Goal: Task Accomplishment & Management: Use online tool/utility

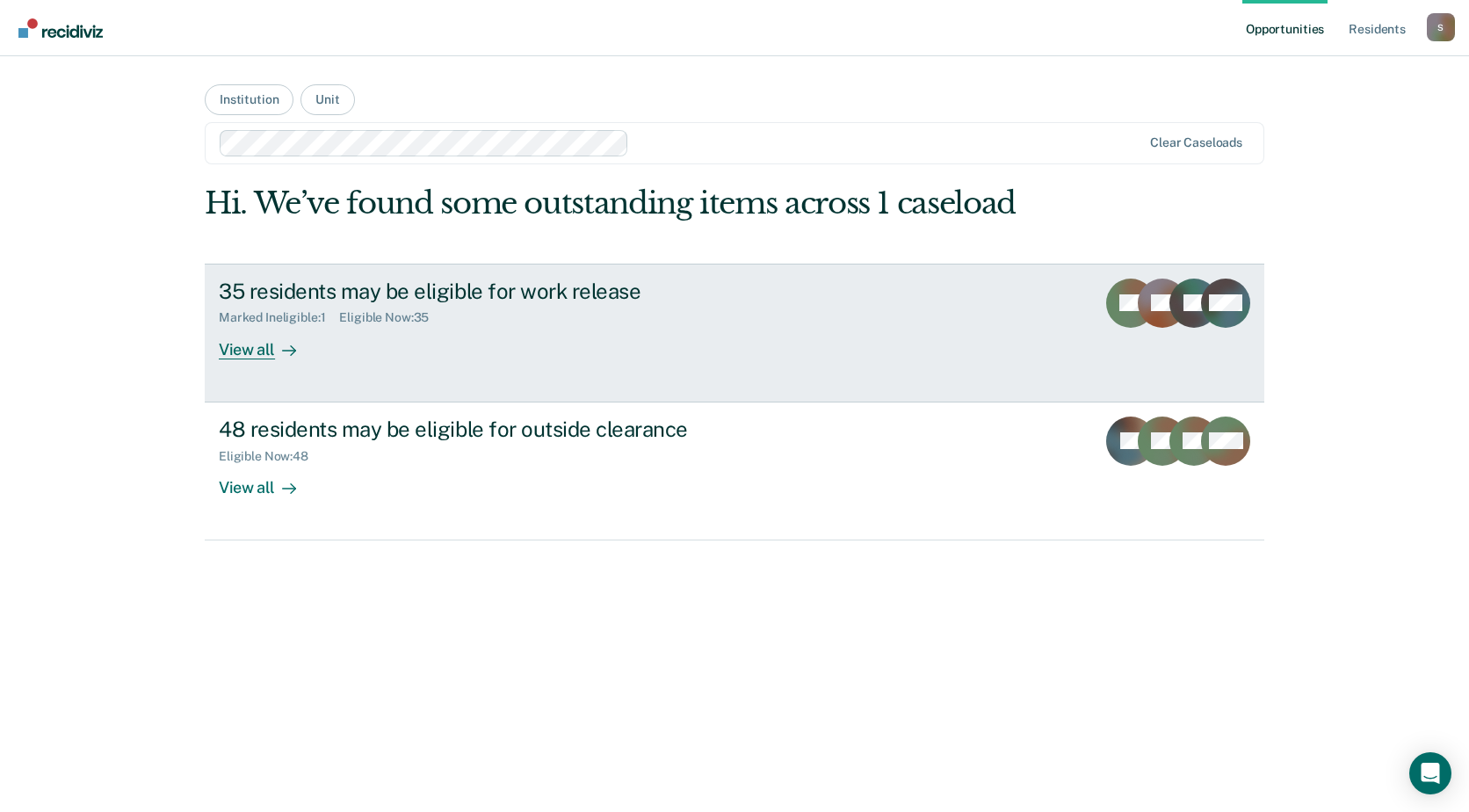
click at [800, 316] on div "Marked Ineligible : 1 Eligible Now : 35" at bounding box center [527, 314] width 617 height 22
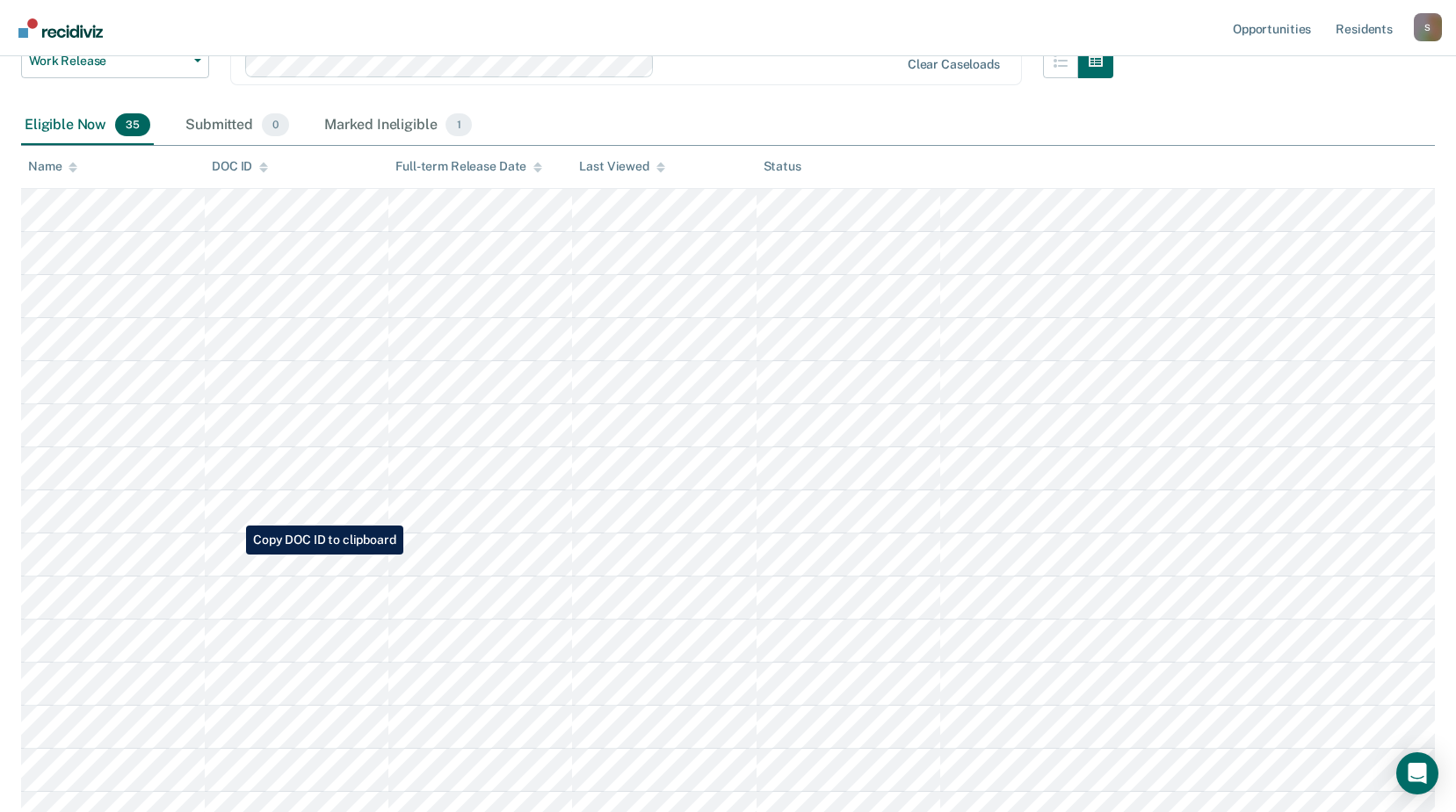
scroll to position [264, 0]
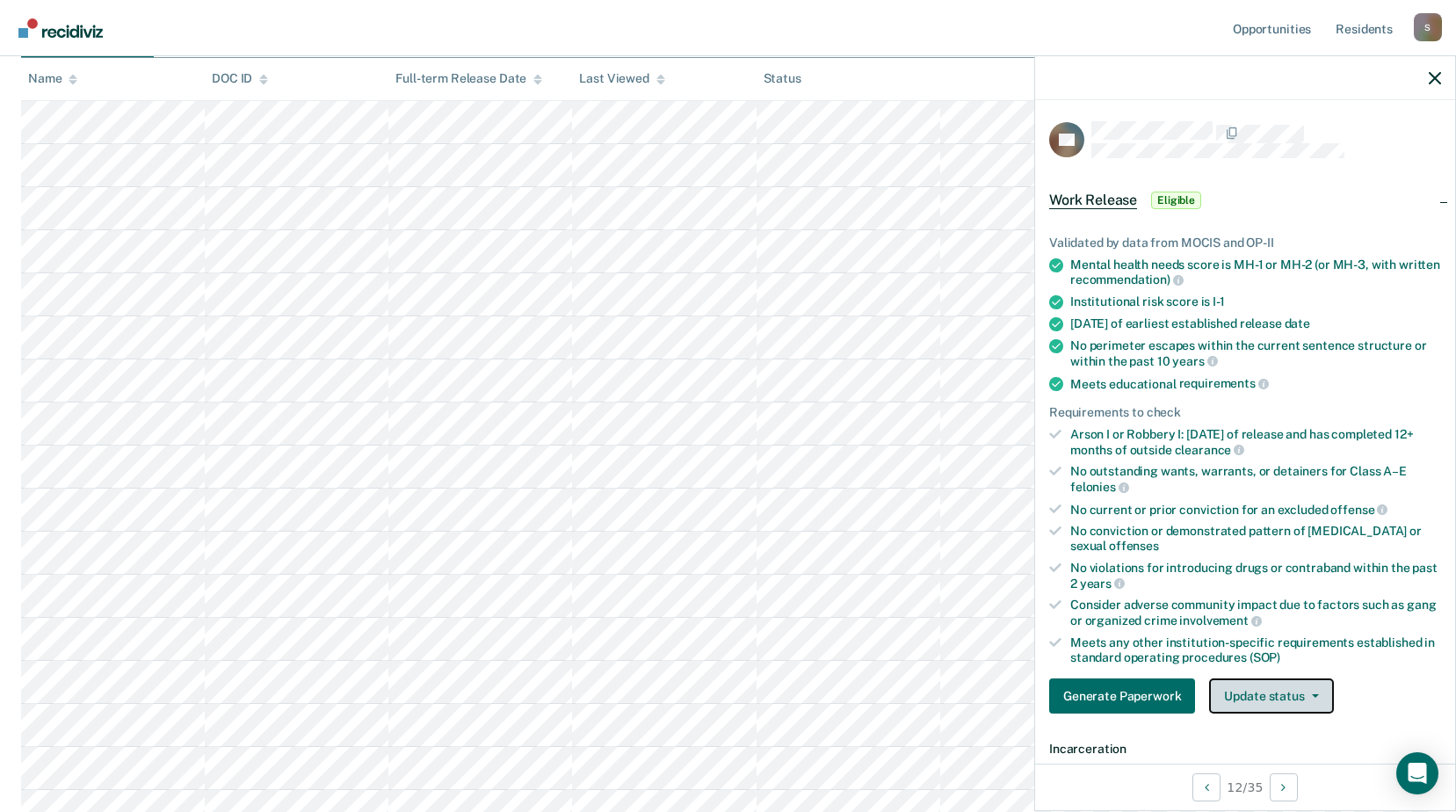
click at [1307, 694] on span "button" at bounding box center [1311, 696] width 14 height 4
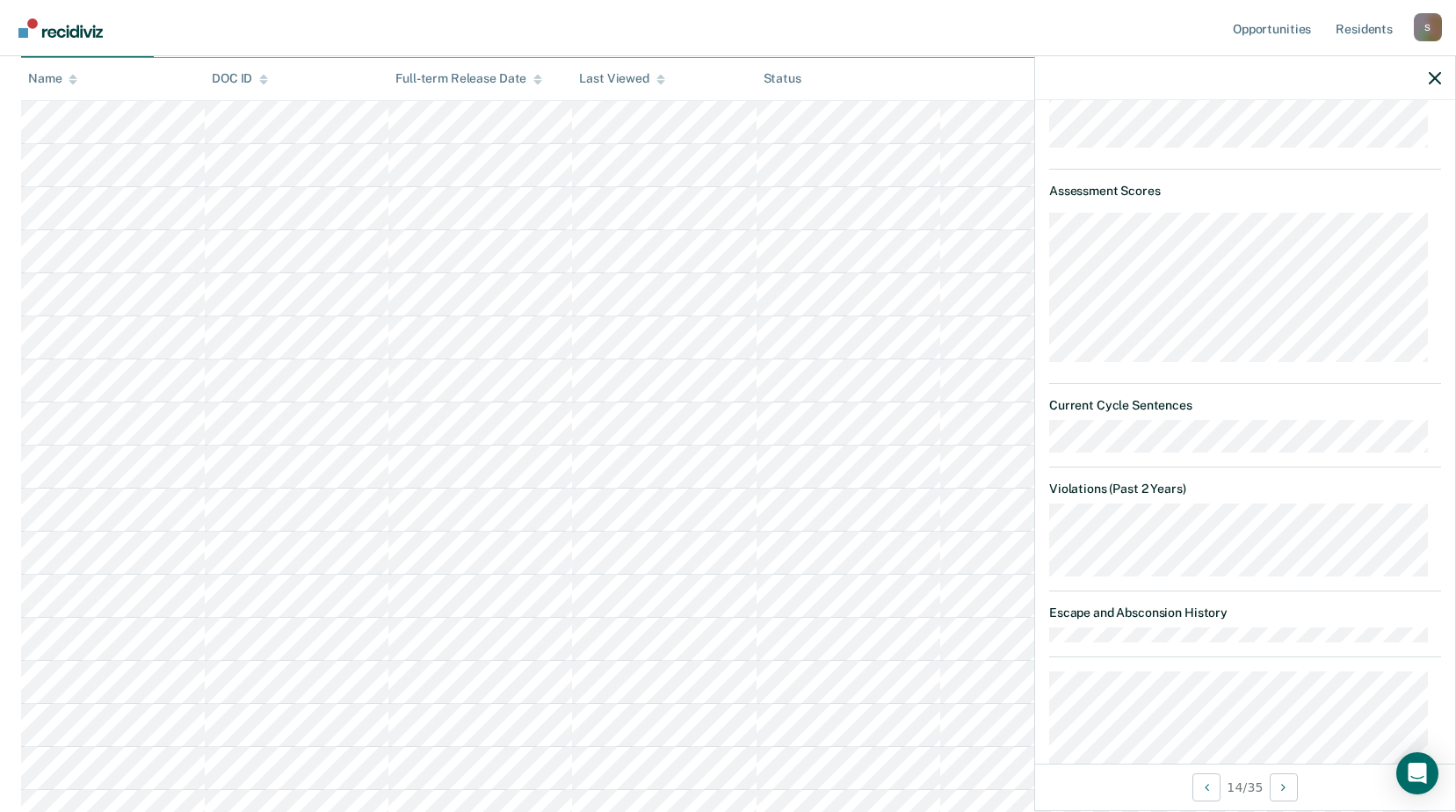
scroll to position [667, 0]
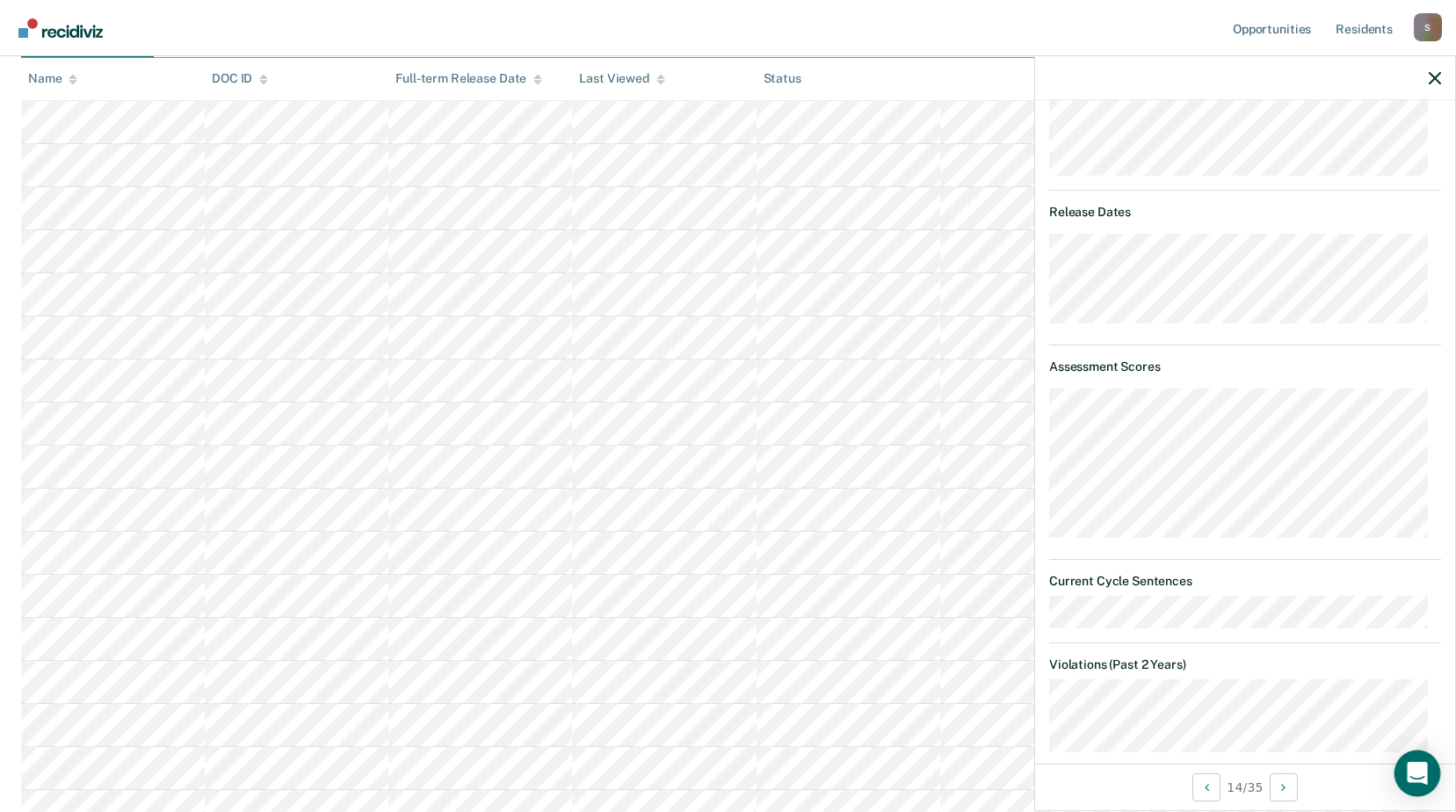
click at [1412, 766] on icon "Open Intercom Messenger" at bounding box center [1416, 772] width 20 height 22
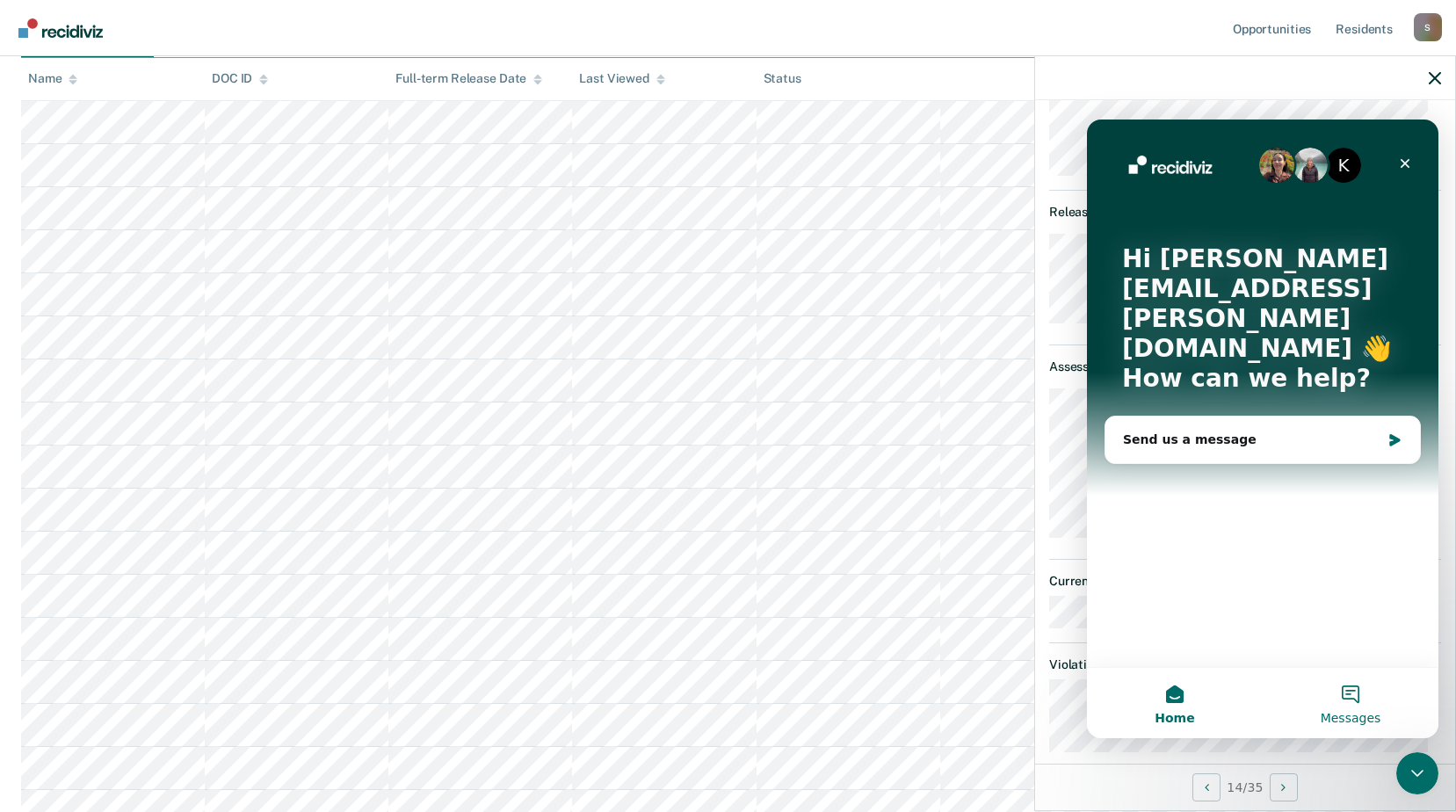
scroll to position [0, 0]
click at [1409, 159] on icon "Close" at bounding box center [1405, 163] width 10 height 10
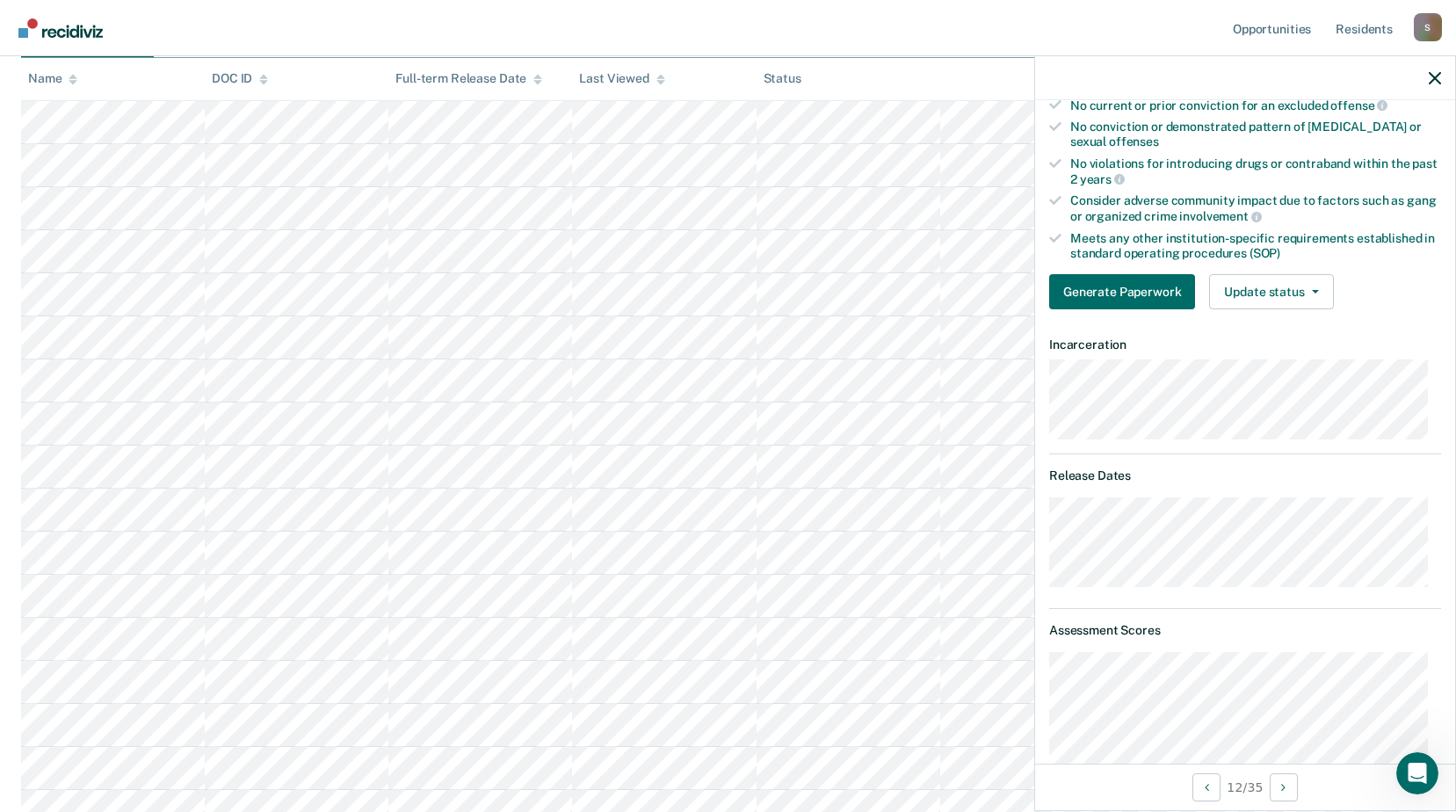
scroll to position [316, 0]
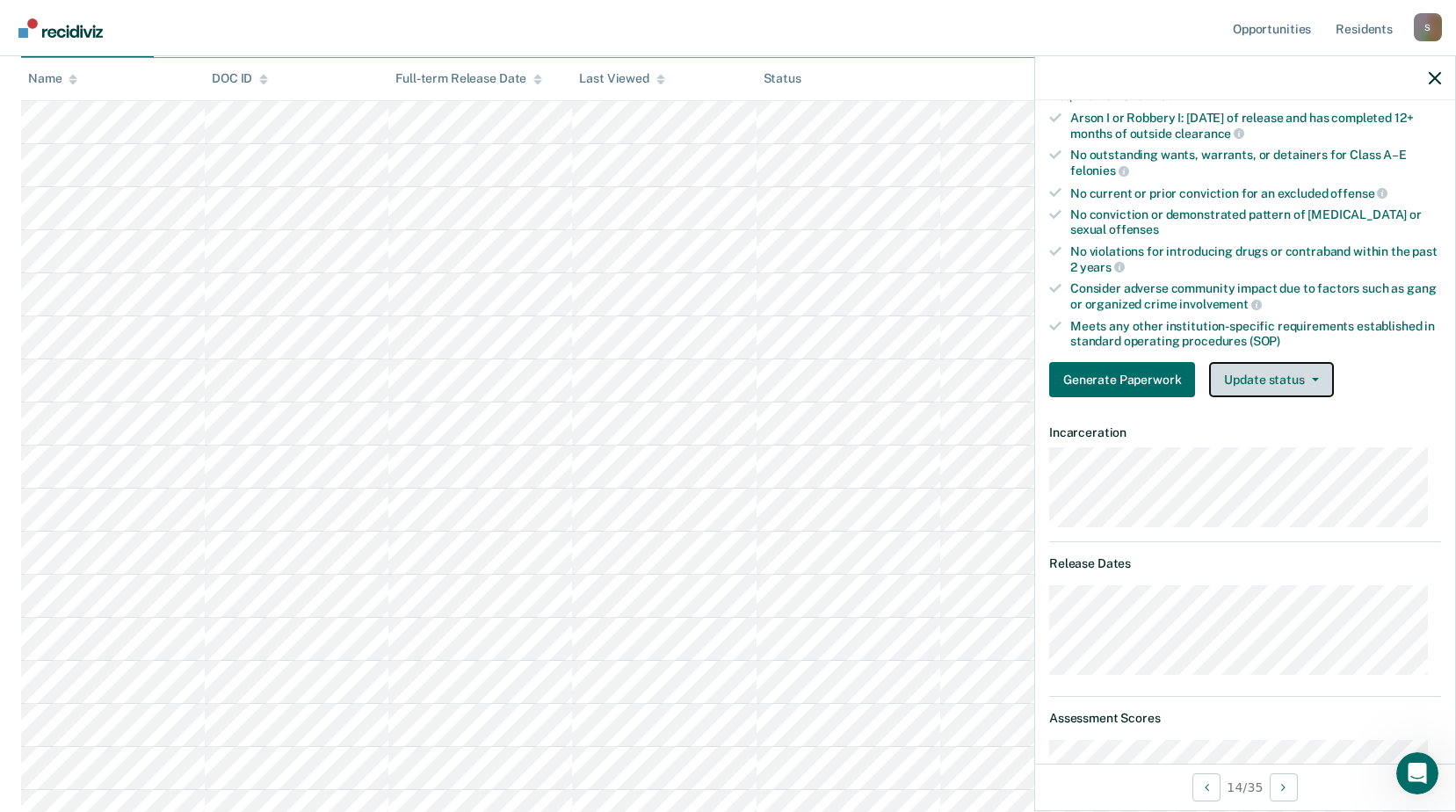
click at [1286, 372] on button "Update status" at bounding box center [1270, 379] width 124 height 35
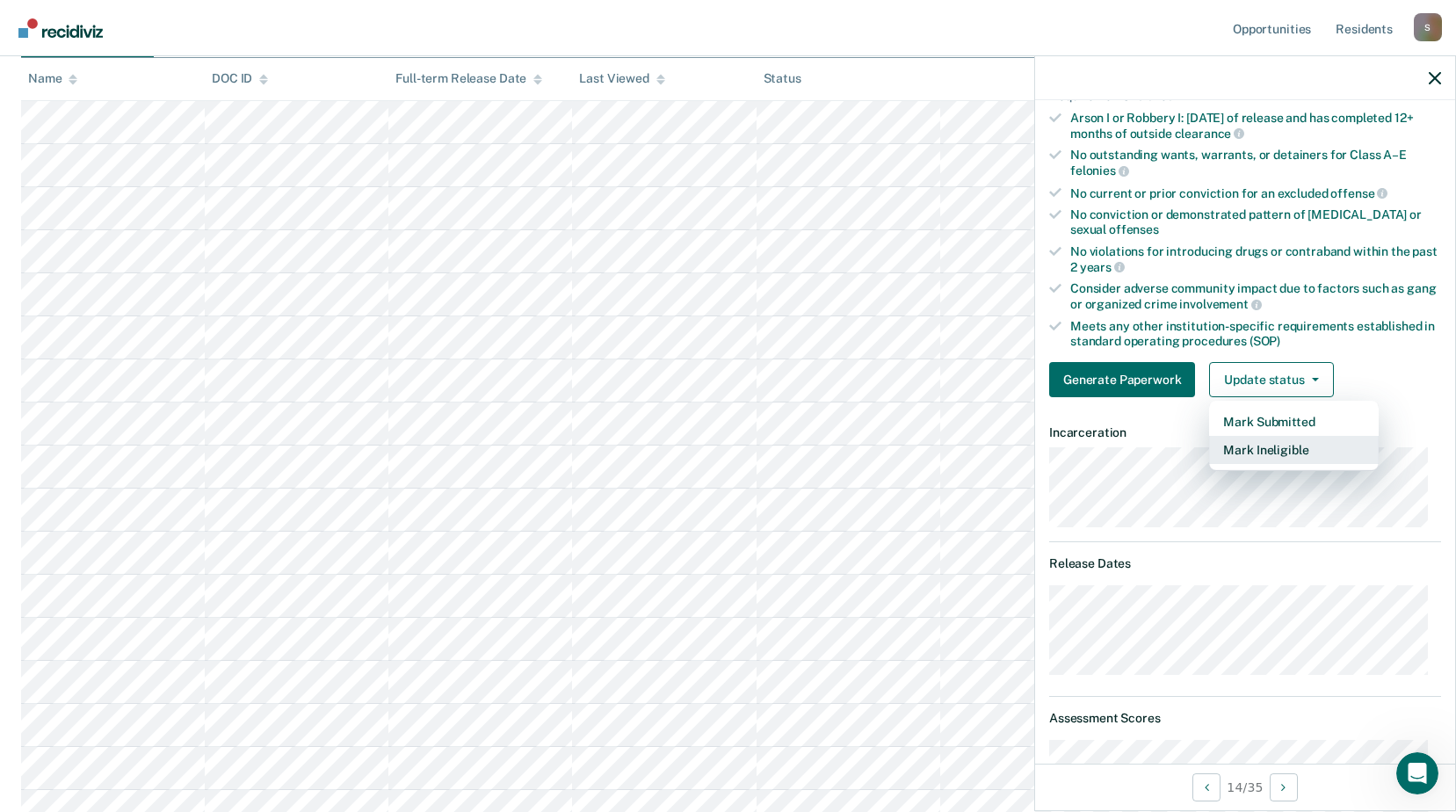
click at [1266, 441] on button "Mark Ineligible" at bounding box center [1294, 449] width 169 height 28
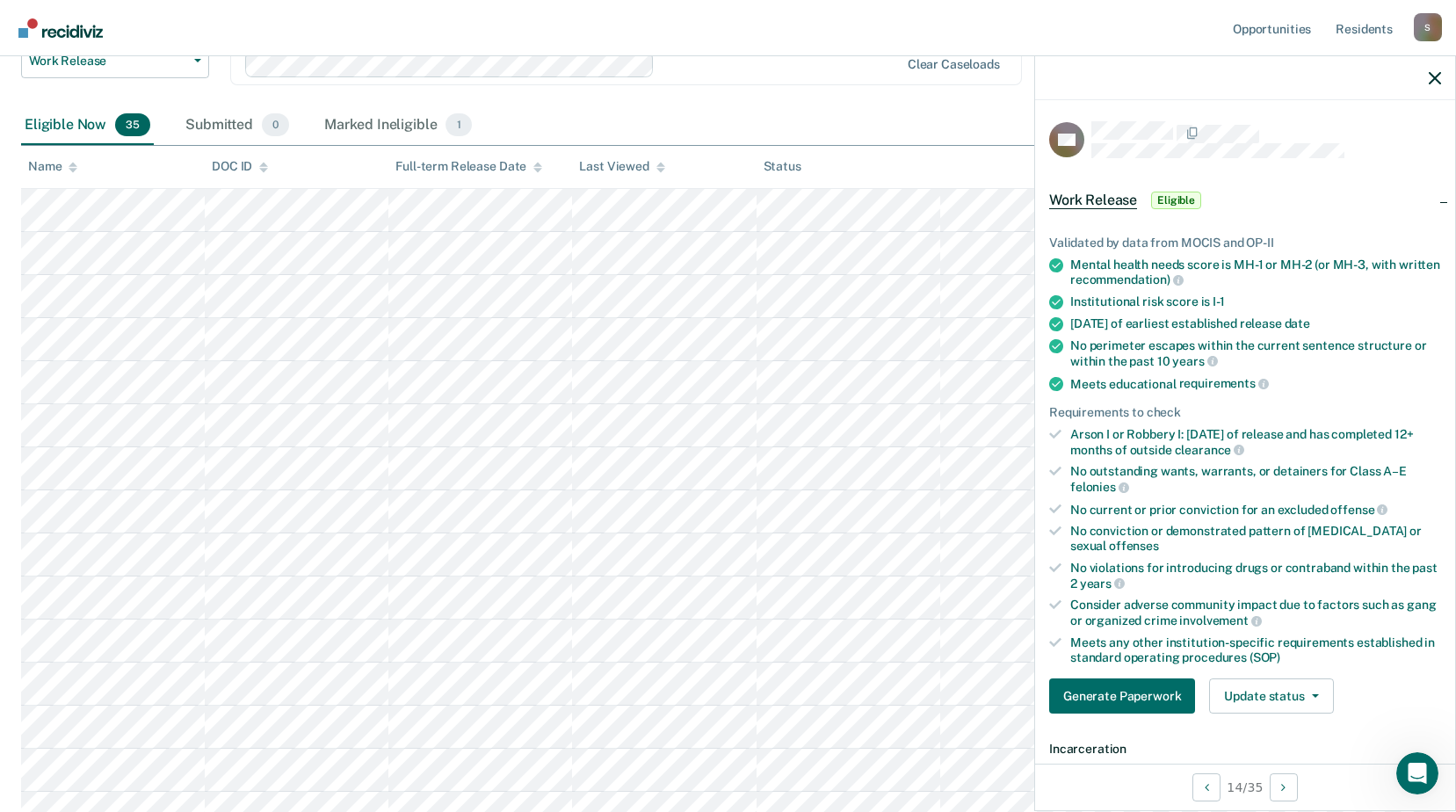
scroll to position [88, 0]
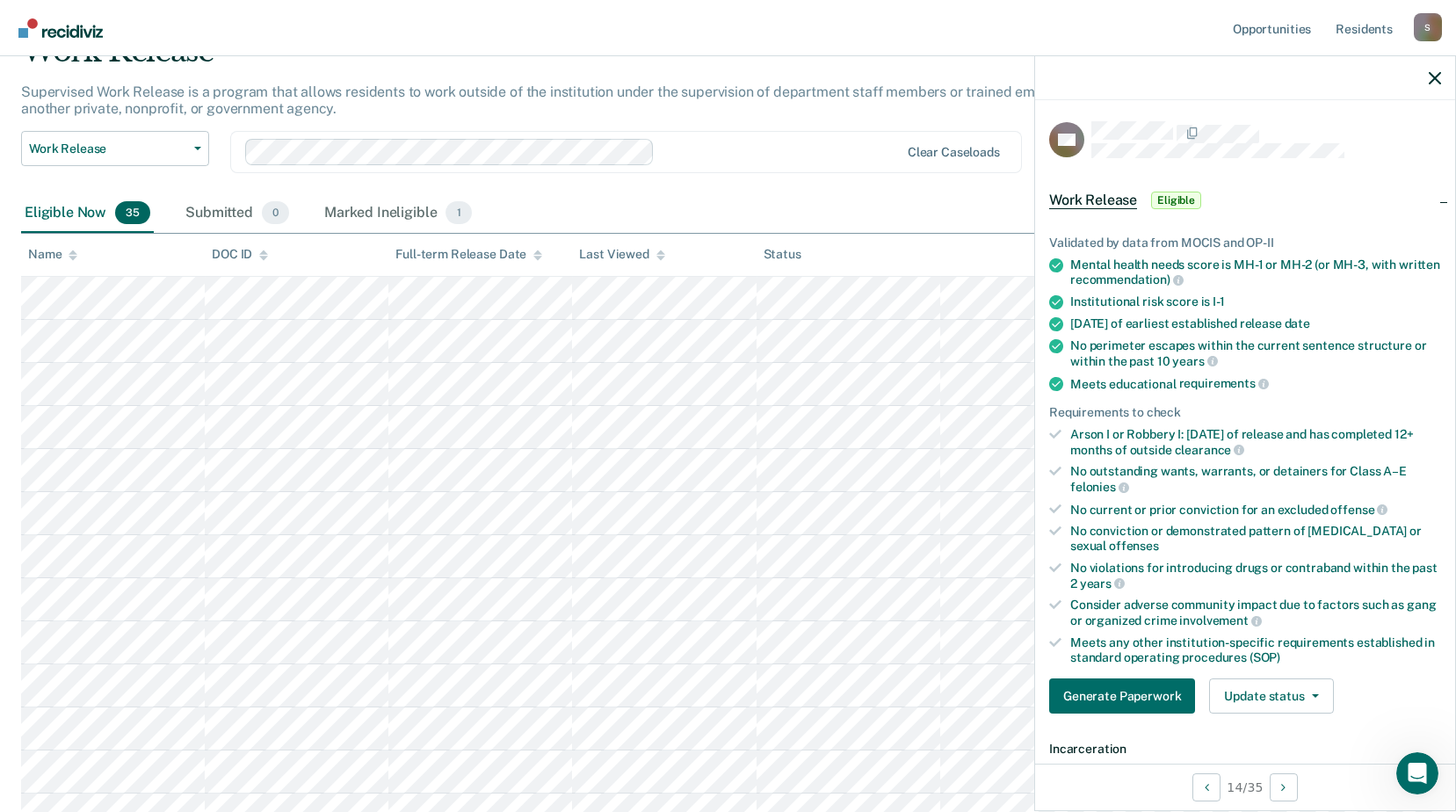
click at [634, 102] on div "Supervised Work Release is a program that allows residents to work outside of t…" at bounding box center [567, 107] width 1092 height 48
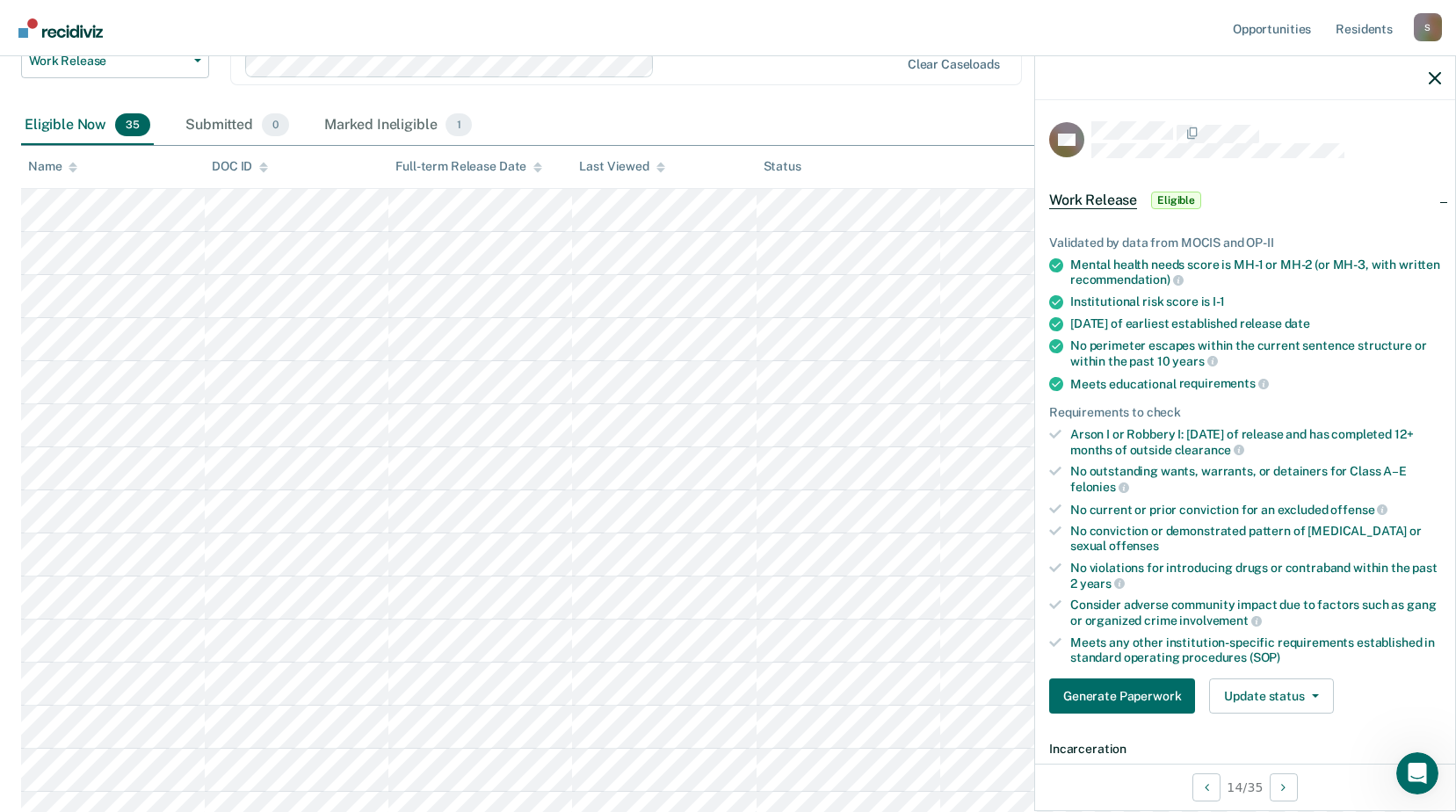
scroll to position [264, 0]
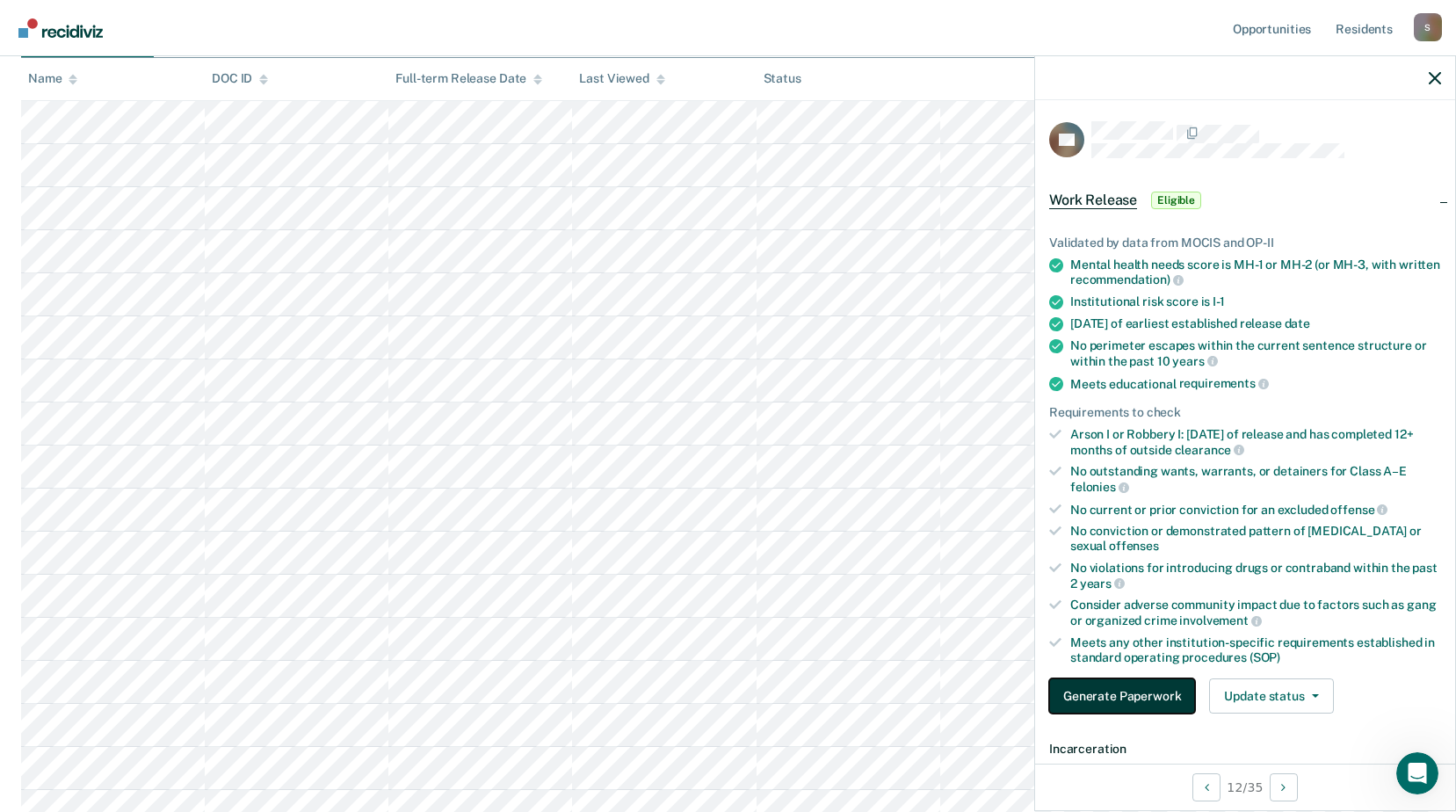
click at [1131, 700] on button "Generate Paperwork" at bounding box center [1121, 695] width 146 height 35
